Goal: Communication & Community: Answer question/provide support

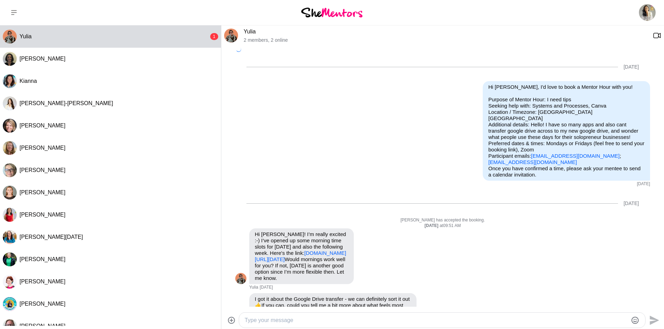
scroll to position [261, 0]
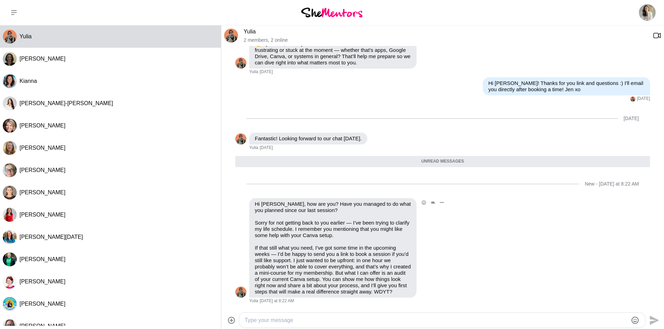
click at [314, 208] on p "Hi [PERSON_NAME], how are you? Have you managed to do what you planned since ou…" at bounding box center [333, 207] width 156 height 13
click at [313, 228] on p "Sorry for not getting back to you earlier — I’ve been trying to clarify my life…" at bounding box center [333, 229] width 156 height 19
click at [278, 229] on p "Sorry for not getting back to you earlier — I’ve been trying to clarify my life…" at bounding box center [333, 229] width 156 height 19
click at [277, 230] on p "Sorry for not getting back to you earlier — I’ve been trying to clarify my life…" at bounding box center [333, 229] width 156 height 19
click at [268, 249] on p "If that still what you need, I’ve got some time in the upcoming weeks — I’d be …" at bounding box center [333, 270] width 156 height 50
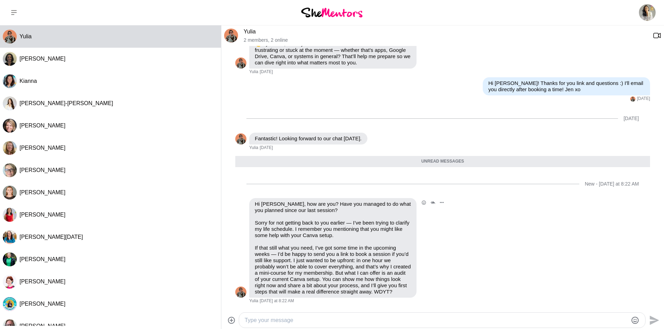
click at [397, 260] on p "If that still what you need, I’ve got some time in the upcoming weeks — I’d be …" at bounding box center [333, 270] width 156 height 50
click at [358, 283] on p "If that still what you need, I’ve got some time in the upcoming weeks — I’d be …" at bounding box center [333, 270] width 156 height 50
click at [335, 318] on textarea "Type your message" at bounding box center [436, 320] width 383 height 8
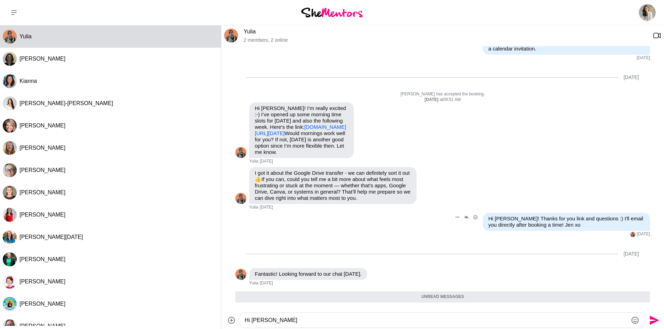
scroll to position [261, 0]
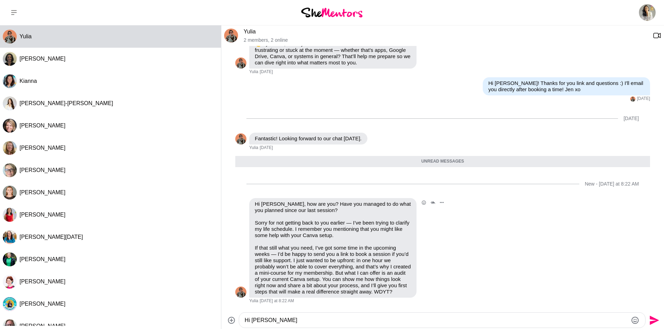
type textarea "Hi [PERSON_NAME]"
click at [355, 268] on p "If that still what you need, I’ve got some time in the upcoming weeks — I’d be …" at bounding box center [333, 270] width 156 height 50
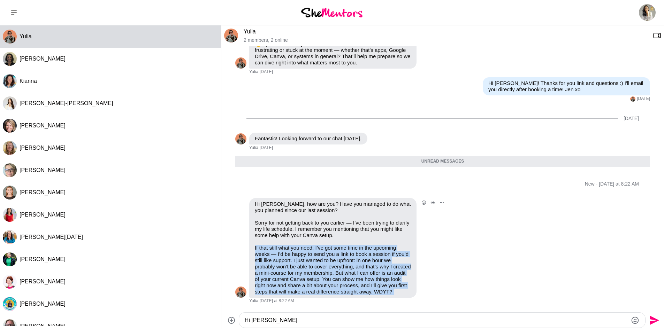
click at [355, 268] on p "If that still what you need, I’ve got some time in the upcoming weeks — I’d be …" at bounding box center [333, 270] width 156 height 50
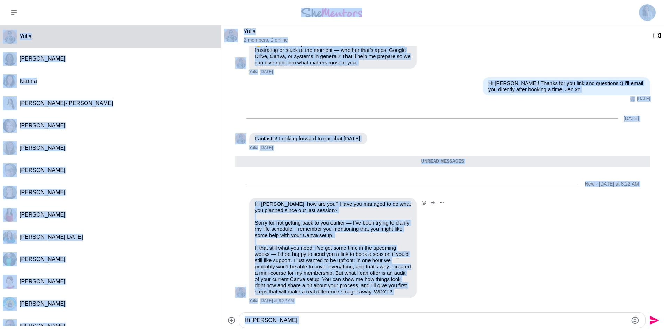
click at [355, 268] on p "If that still what you need, I’ve got some time in the upcoming weeks — I’d be …" at bounding box center [333, 270] width 156 height 50
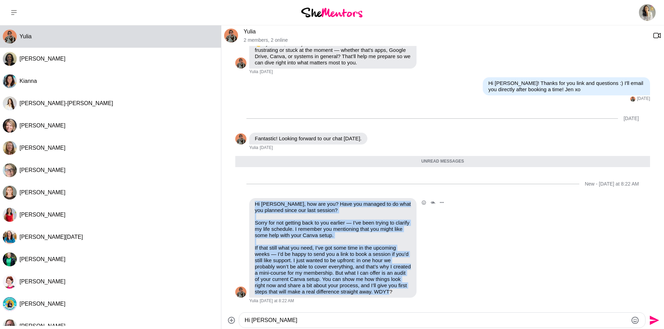
scroll to position [261, 0]
drag, startPoint x: 254, startPoint y: 204, endPoint x: 407, endPoint y: 301, distance: 181.2
click at [407, 301] on div "Reply Pin Mark as unread Flag Mute Hi [PERSON_NAME], how are you? Have you mana…" at bounding box center [442, 251] width 415 height 106
copy div "Hi [PERSON_NAME], how are you? Have you managed to do what you planned since ou…"
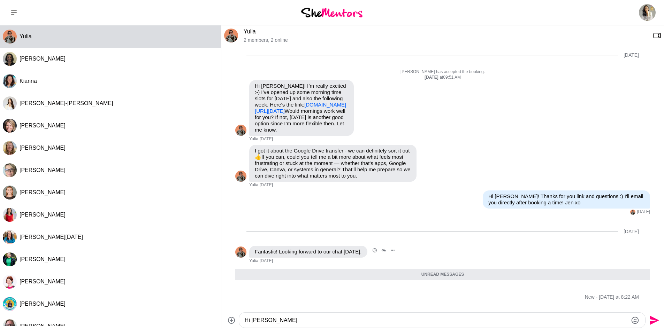
scroll to position [0, 0]
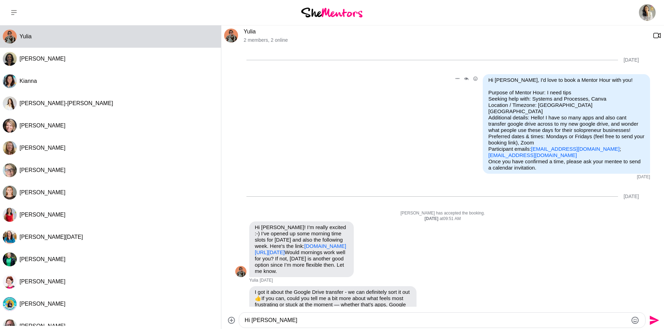
click at [395, 157] on div "Reply Pin Mark as unread Edit Message Delete Hi [PERSON_NAME], I'd love to book…" at bounding box center [442, 127] width 415 height 106
click at [570, 146] on link "[EMAIL_ADDRESS][DOMAIN_NAME]" at bounding box center [575, 149] width 89 height 6
drag, startPoint x: 599, startPoint y: 143, endPoint x: 526, endPoint y: 144, distance: 72.8
click at [526, 144] on p "Purpose of Mentor Hour: I need tips Seeking help with: Systems and Processes, C…" at bounding box center [566, 124] width 156 height 69
copy p "[EMAIL_ADDRESS][DOMAIN_NAME] ;"
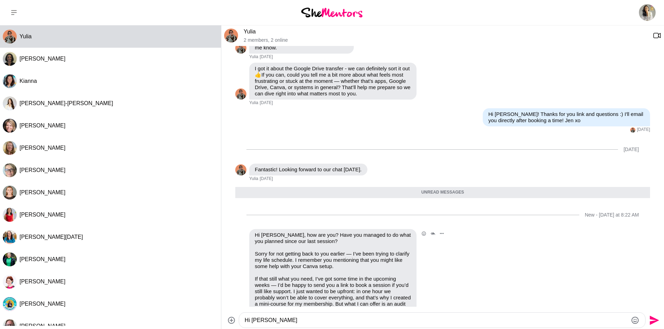
scroll to position [261, 0]
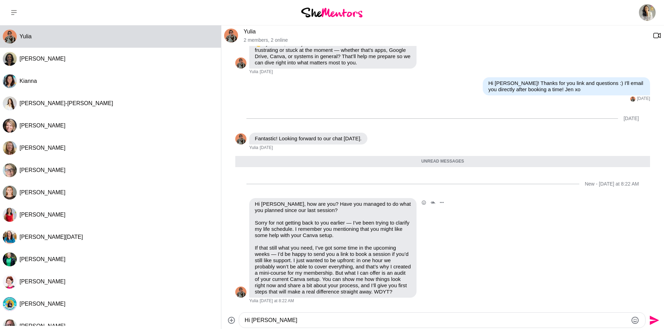
click at [309, 240] on div "Hi [PERSON_NAME], how are you? Have you managed to do what you planned since ou…" at bounding box center [333, 248] width 156 height 94
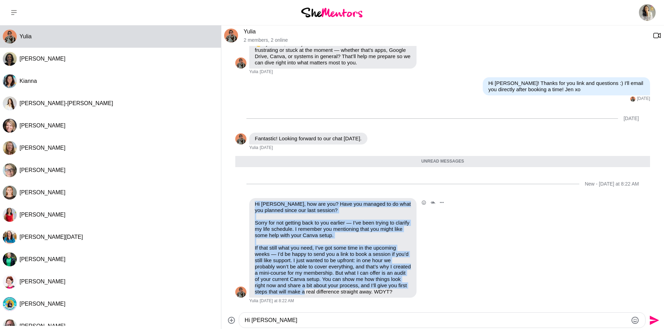
scroll to position [261, 0]
drag, startPoint x: 253, startPoint y: 203, endPoint x: 302, endPoint y: 306, distance: 114.1
click at [302, 306] on div "[DATE] Reply Pin Mark as unread Edit Message Delete Hi [PERSON_NAME], I'd love …" at bounding box center [442, 176] width 443 height 261
copy div "Hi [PERSON_NAME], how are you? Have you managed to do what you planned since ou…"
